Goal: Task Accomplishment & Management: Complete application form

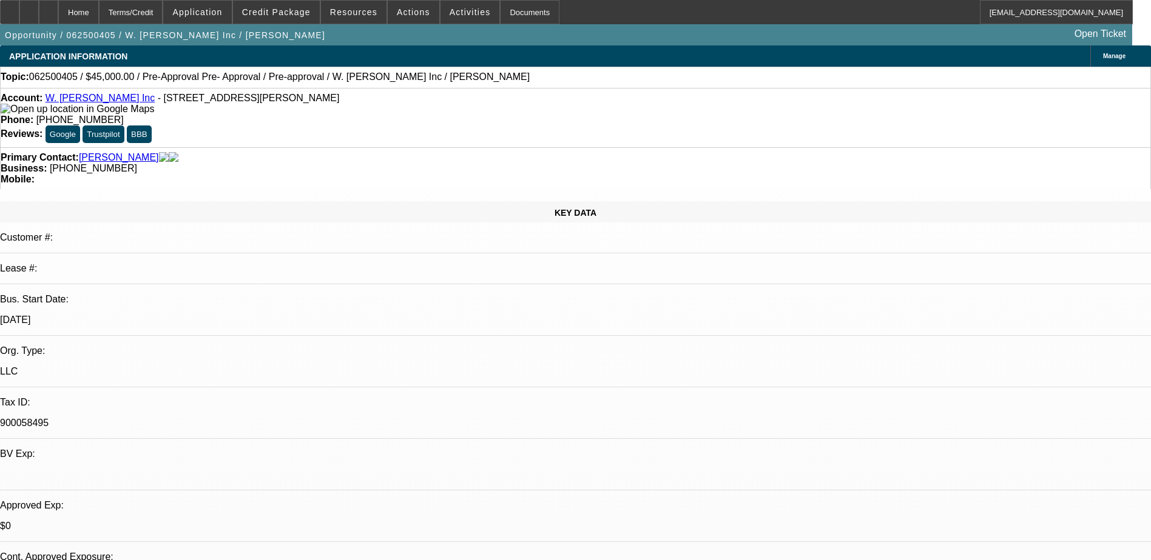
select select "0"
select select "0.1"
select select "4"
select select "0"
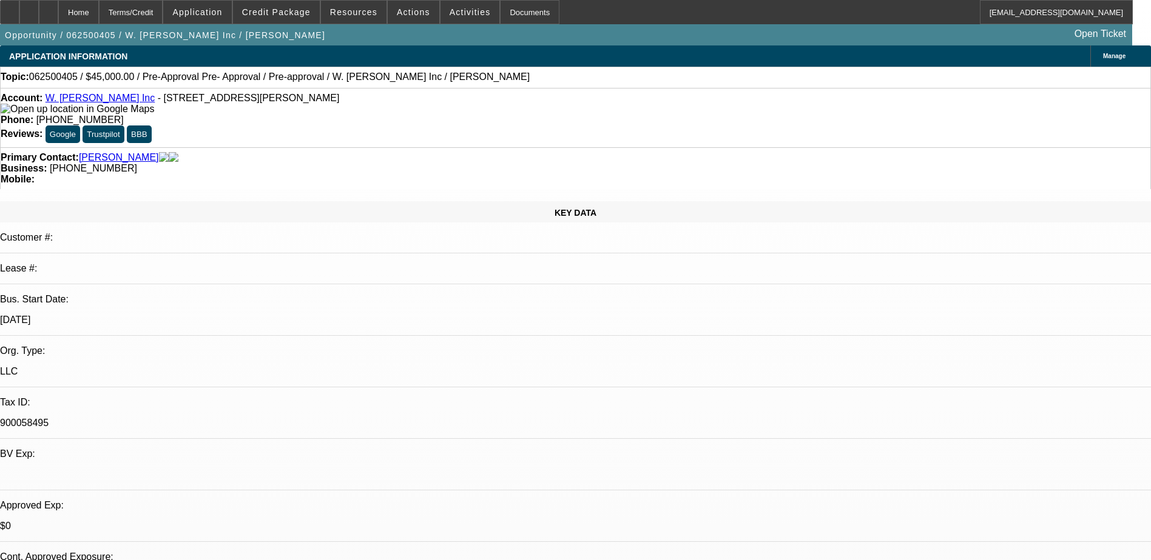
select select "0"
select select "0.1"
select select "4"
select select "0"
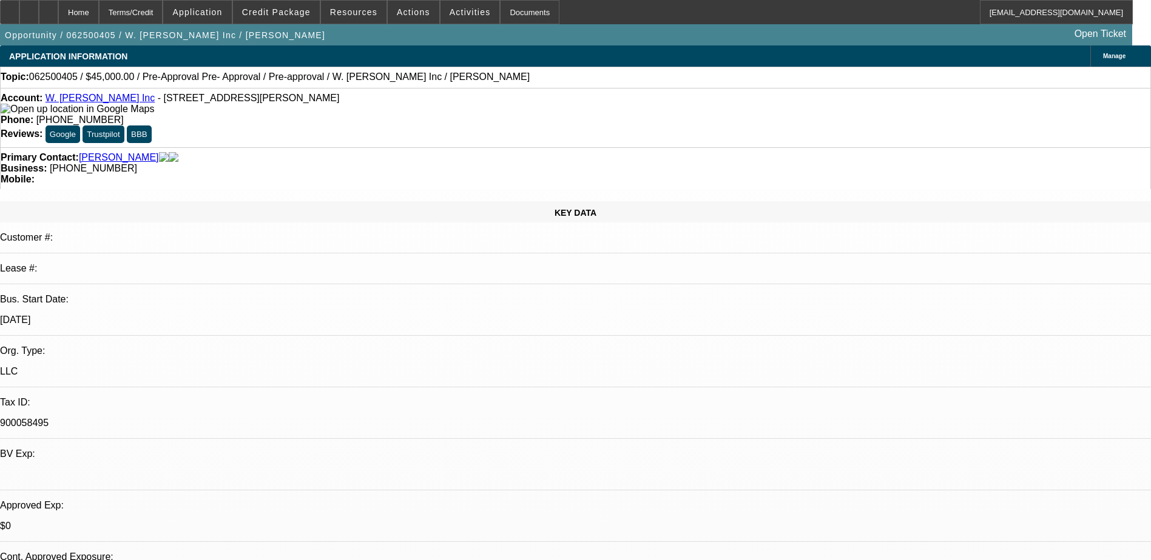
select select "0.1"
select select "4"
select select "0"
select select "0.1"
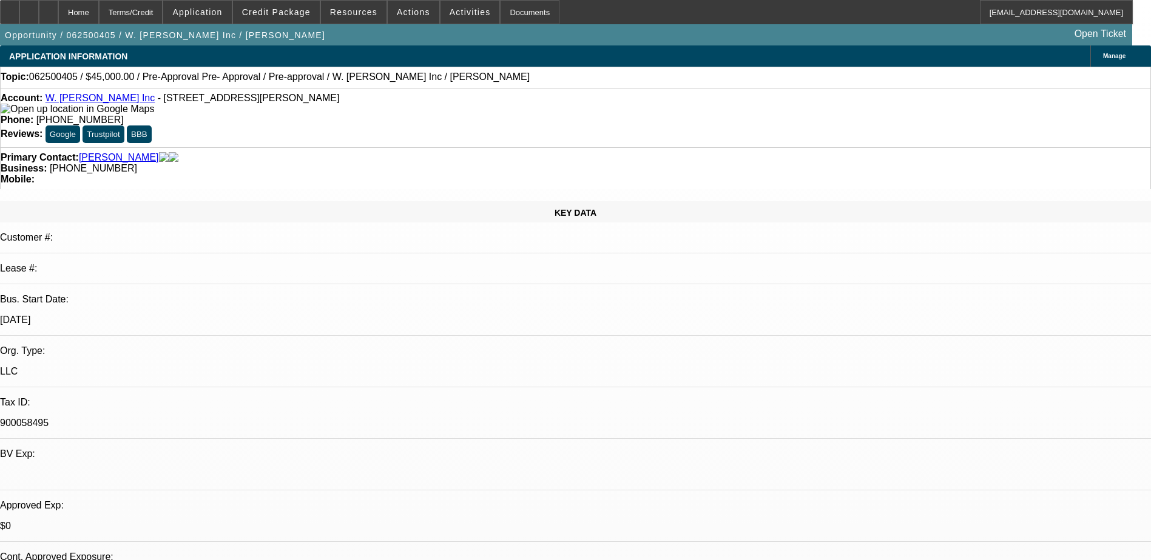
select select "4"
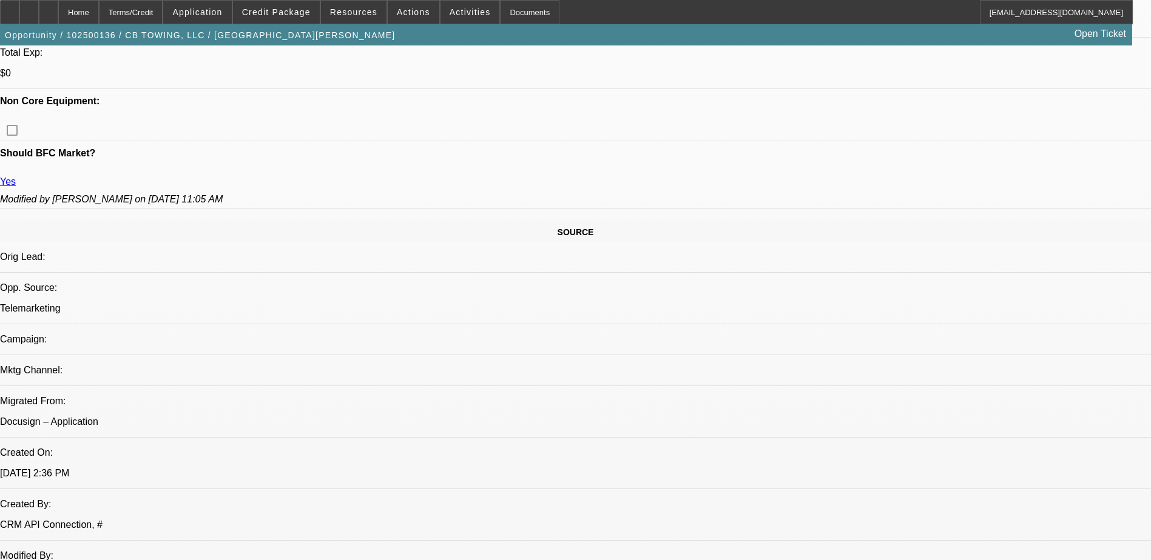
select select "0"
select select "6"
select select "0"
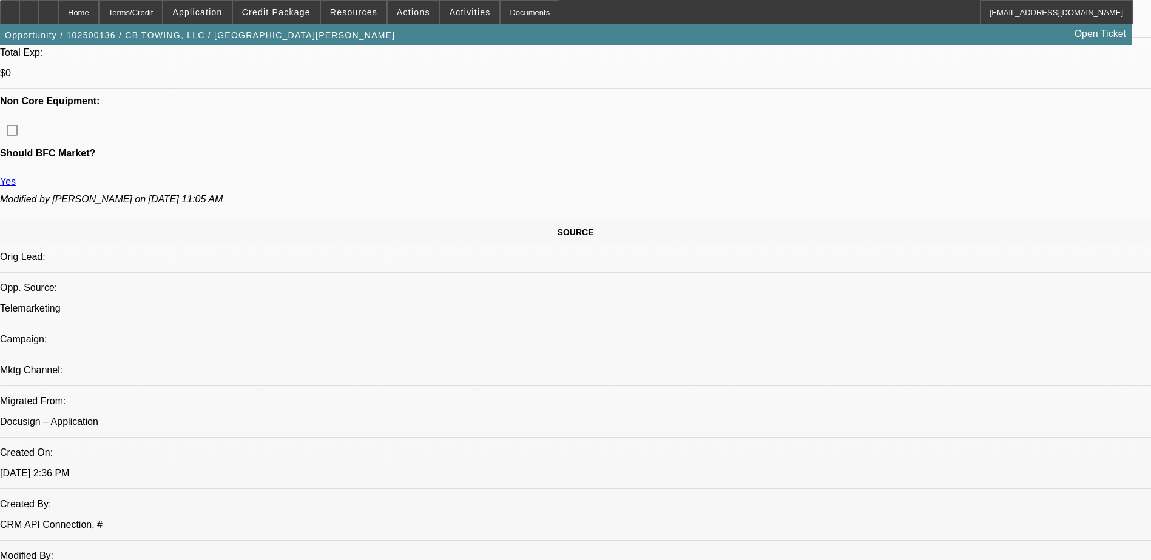
select select "0"
select select "6"
select select "0"
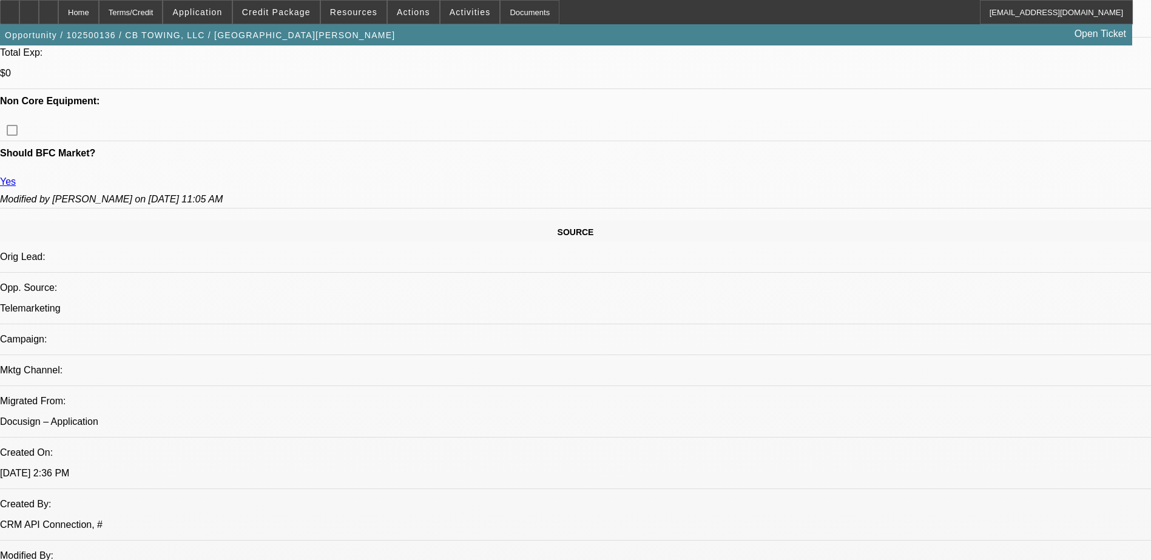
select select "0"
select select "6"
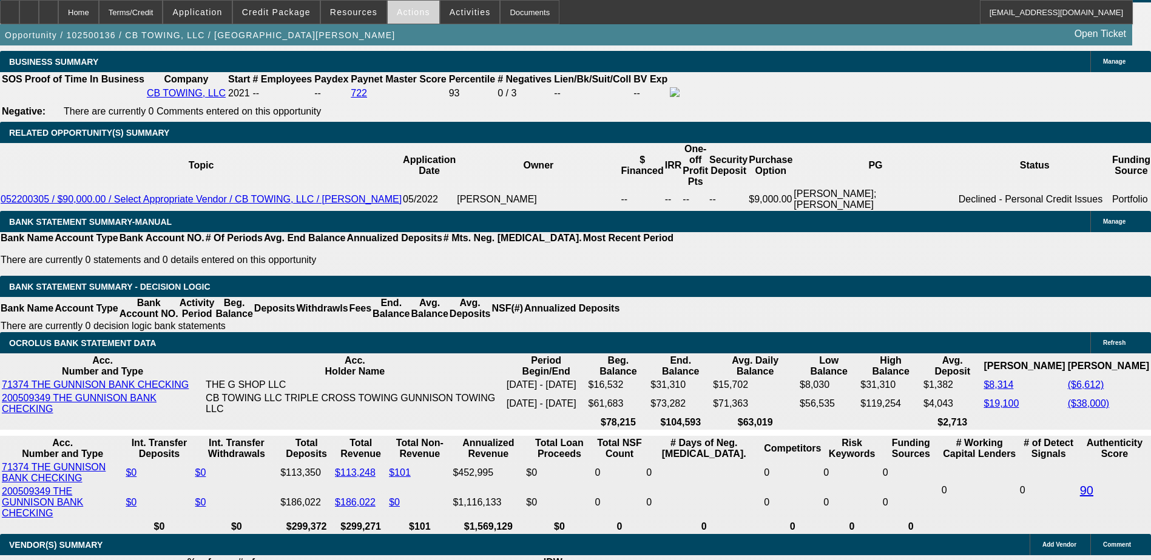
scroll to position [2069, 0]
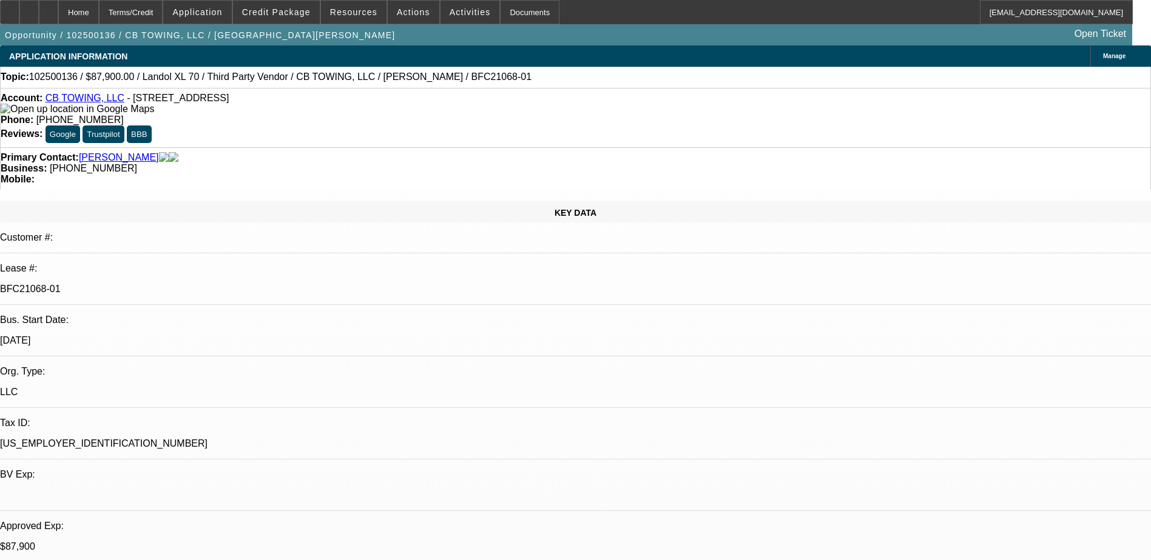
select select "0"
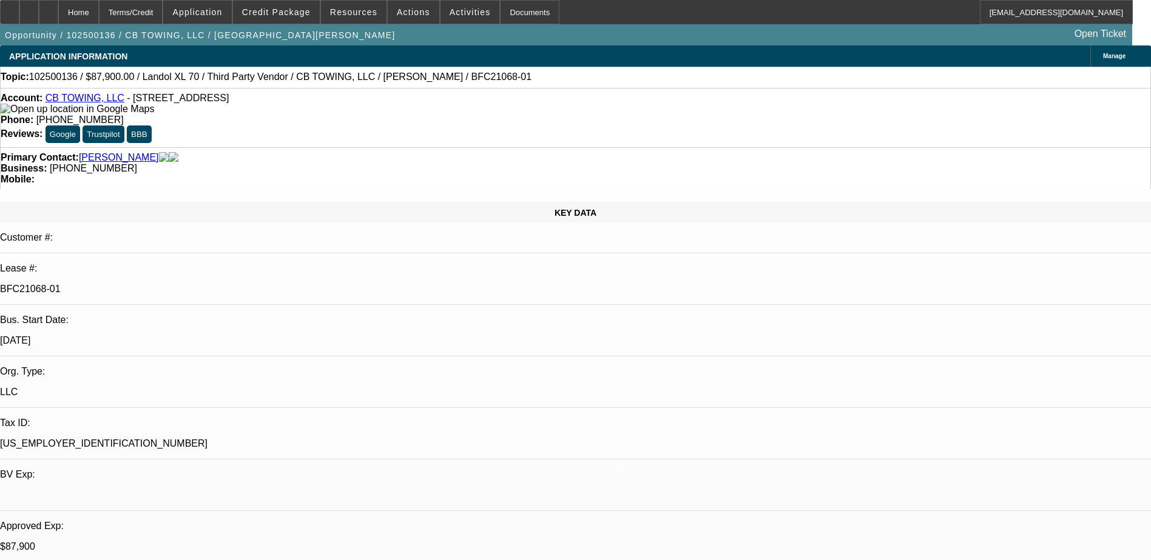
select select "0"
select select "1"
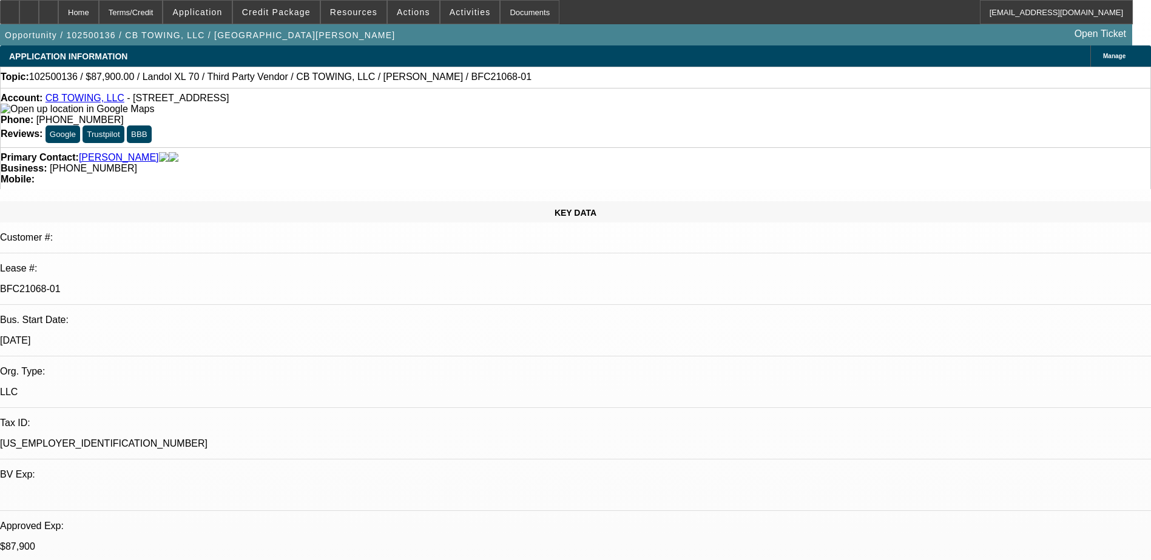
select select "1"
select select "6"
select select "1"
select select "6"
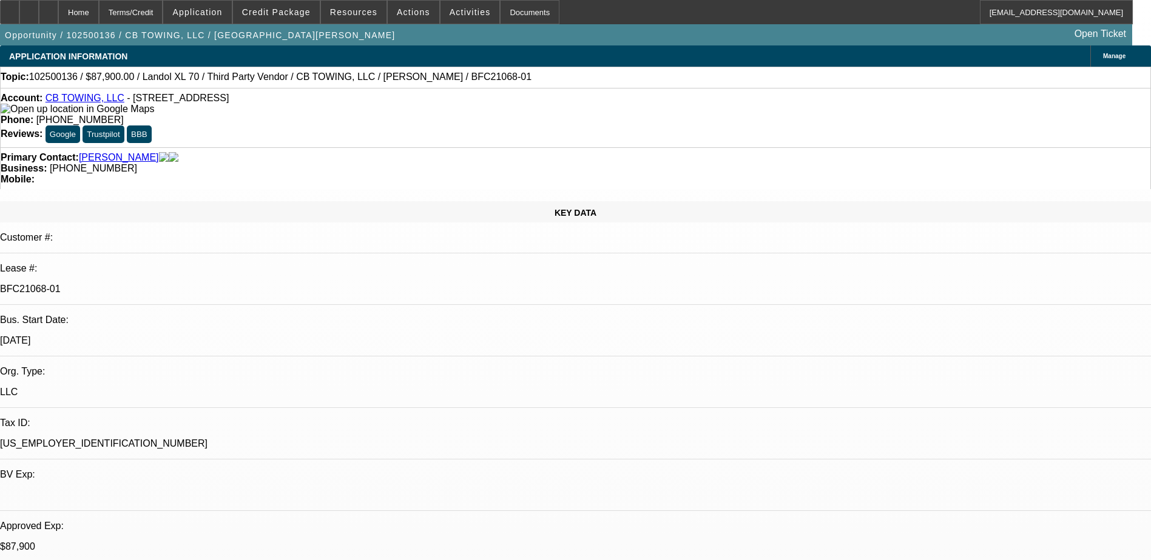
select select "1"
select select "6"
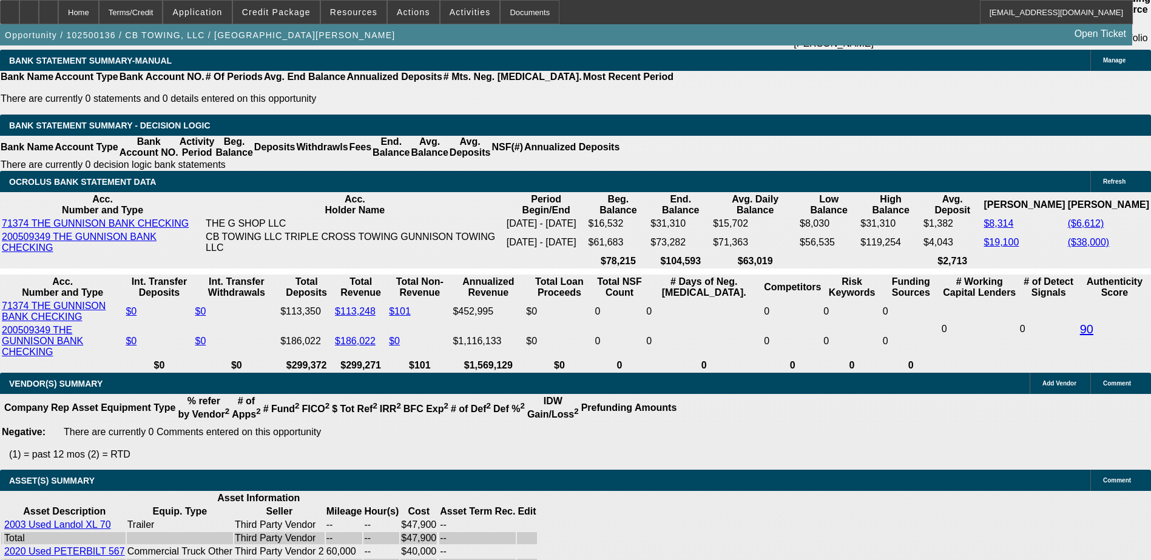
scroll to position [2251, 0]
